Goal: Find specific page/section: Find specific page/section

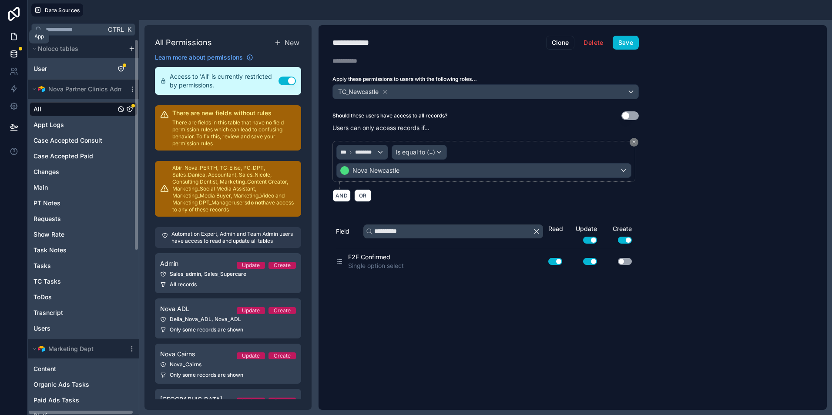
scroll to position [1309, 0]
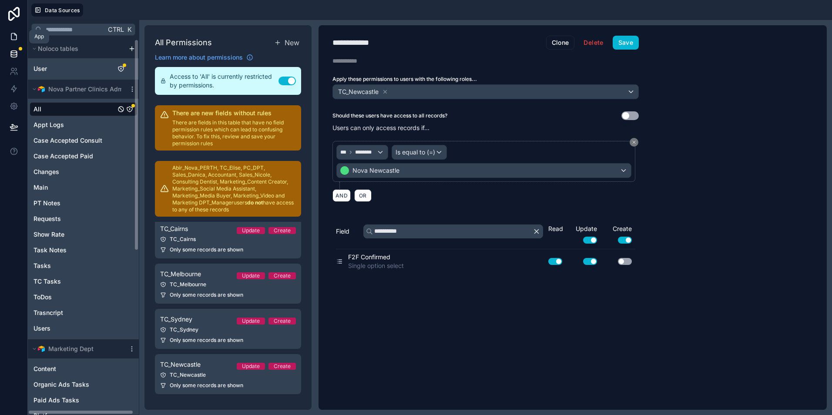
click at [16, 40] on icon at bounding box center [14, 36] width 9 height 9
